Goal: Transaction & Acquisition: Download file/media

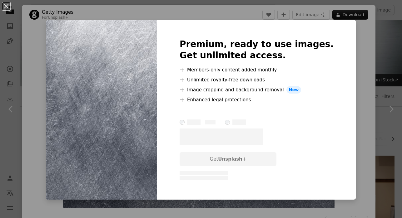
scroll to position [676, 0]
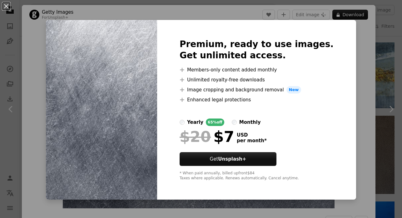
click at [339, 75] on div "Premium, ready to use images. Get unlimited access. A plus sign Members-only co…" at bounding box center [256, 110] width 199 height 180
click at [351, 67] on div "An X shape Premium, ready to use images. Get unlimited access. A plus sign Memb…" at bounding box center [201, 109] width 402 height 218
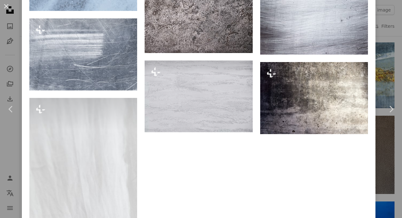
scroll to position [1306, 0]
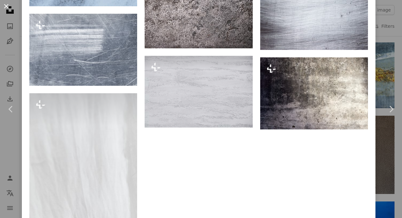
click at [5, 3] on button "An X shape" at bounding box center [5, 5] width 7 height 7
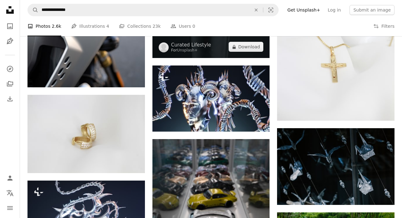
scroll to position [2599, 0]
